Goal: Answer question/provide support

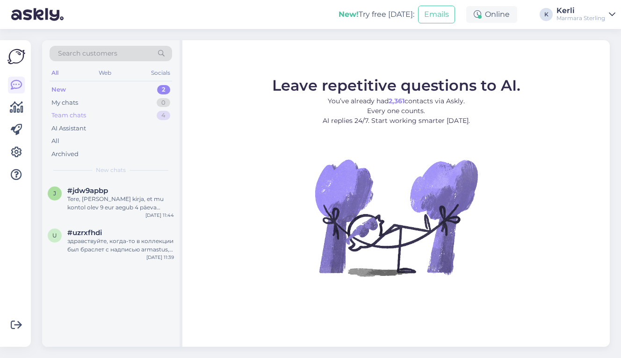
click at [111, 112] on div "Team chats 4" at bounding box center [111, 115] width 123 height 13
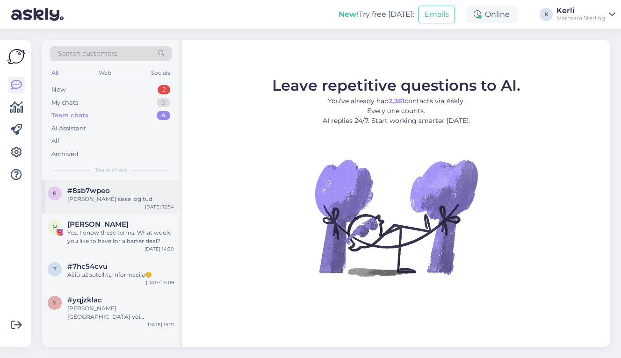
click at [101, 192] on span "#8sb7wpeo" at bounding box center [88, 191] width 43 height 8
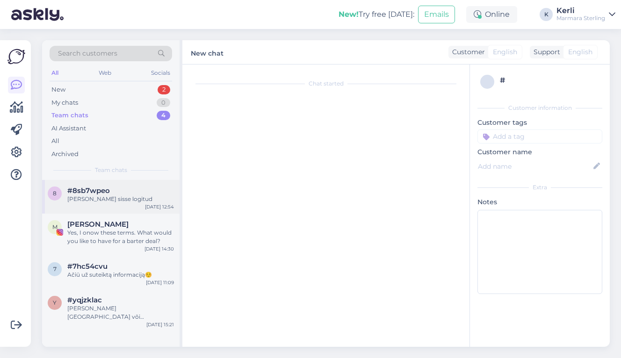
scroll to position [6, 0]
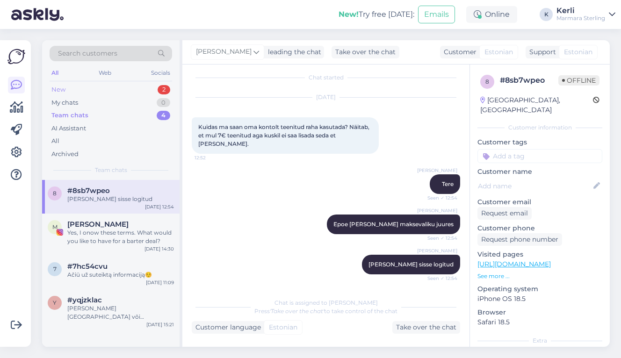
click at [74, 86] on div "New 2" at bounding box center [111, 89] width 123 height 13
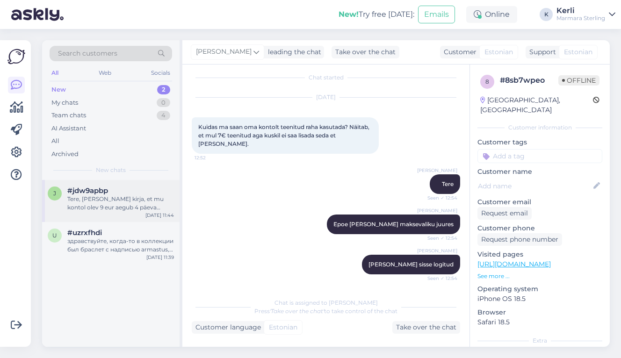
click at [129, 211] on div "Tere, [PERSON_NAME] kirja, et mu kontol olev 9 eur aegub 4 päeva pärast. Kas sa…" at bounding box center [120, 203] width 107 height 17
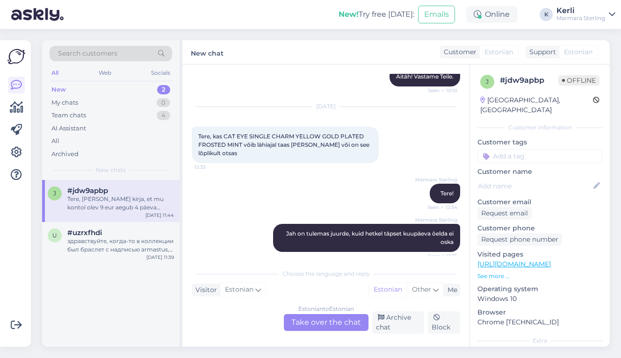
scroll to position [1530, 0]
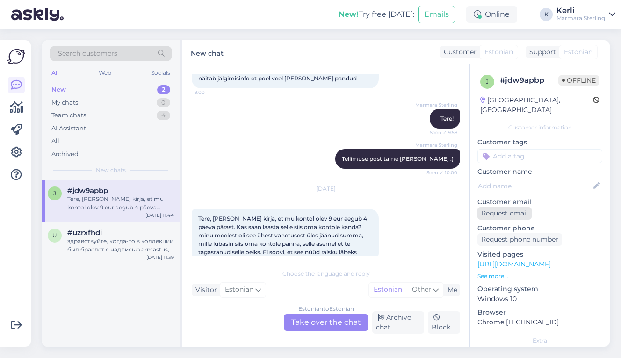
click at [493, 207] on div "Request email" at bounding box center [505, 213] width 54 height 13
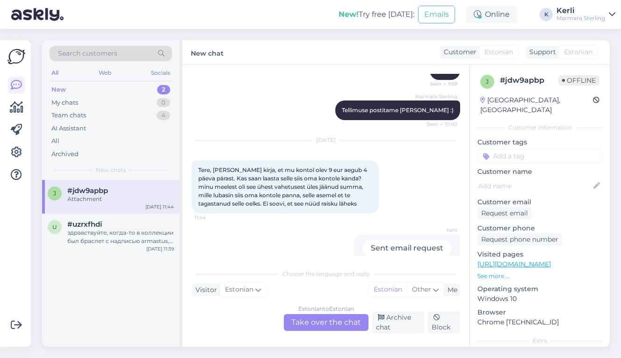
click at [311, 319] on div "Estonian to Estonian Take over the chat" at bounding box center [326, 322] width 85 height 17
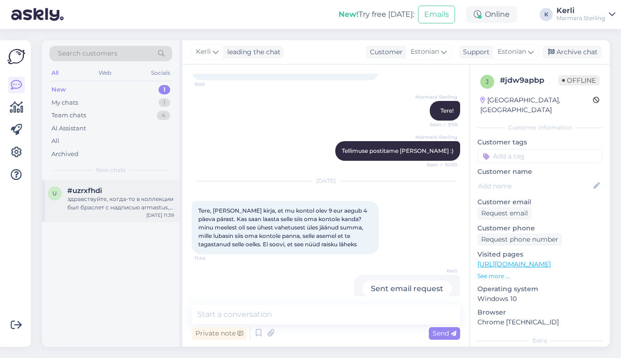
click at [73, 204] on div "здравствуйте, когда-то в коллекции был браслет с надписью armastus, его можно к…" at bounding box center [120, 203] width 107 height 17
